Goal: Task Accomplishment & Management: Manage account settings

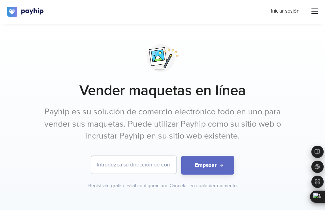
click at [108, 166] on input "email" at bounding box center [133, 165] width 85 height 18
type input "danidelarco2012@gmail.com"
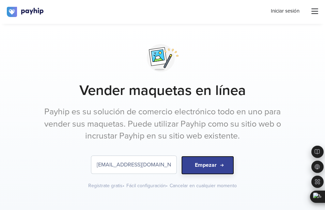
click at [207, 166] on button "Empezar" at bounding box center [207, 165] width 53 height 19
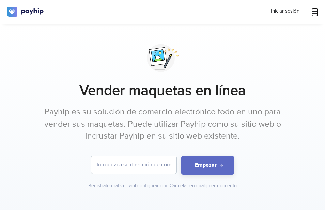
click at [316, 13] on icon at bounding box center [314, 11] width 7 height 7
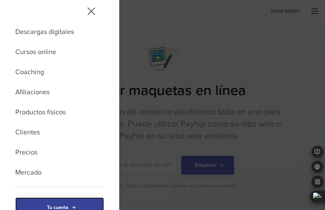
click at [56, 205] on link "Tu cuenta" at bounding box center [59, 208] width 89 height 21
